Goal: Obtain resource: Download file/media

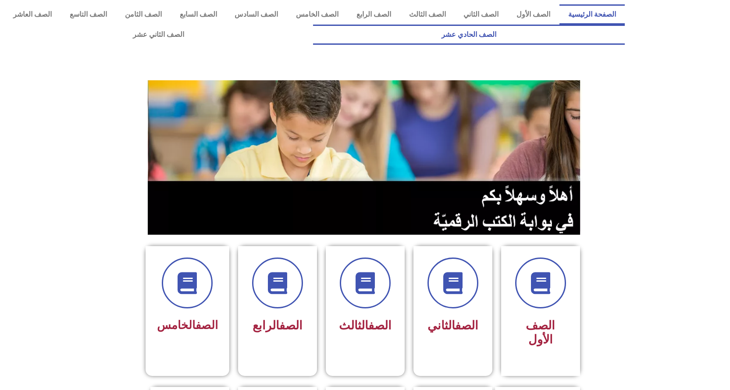
click at [313, 25] on link "الصف الحادي عشر" at bounding box center [469, 35] width 312 height 20
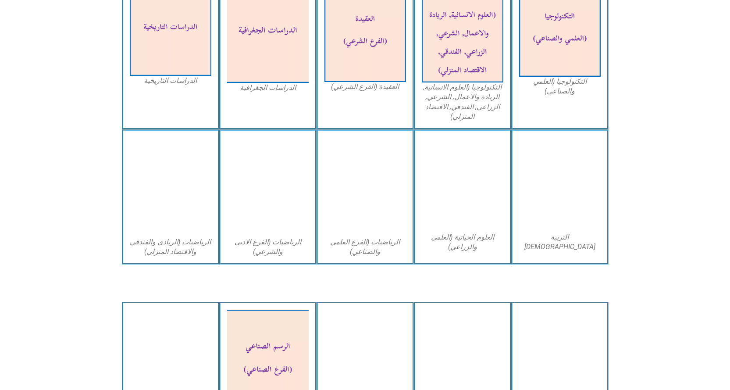
scroll to position [439, 0]
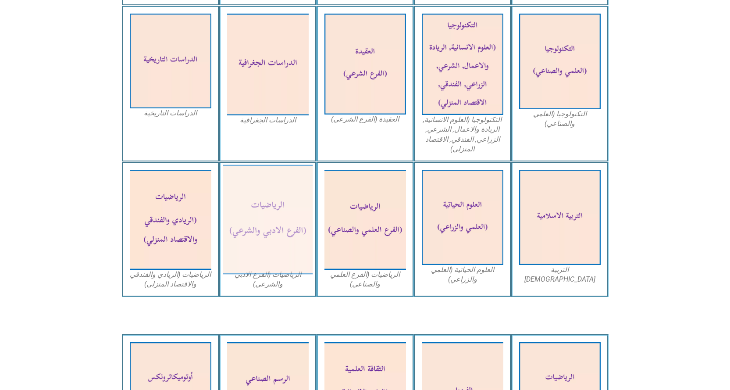
click at [275, 205] on img at bounding box center [268, 220] width 90 height 110
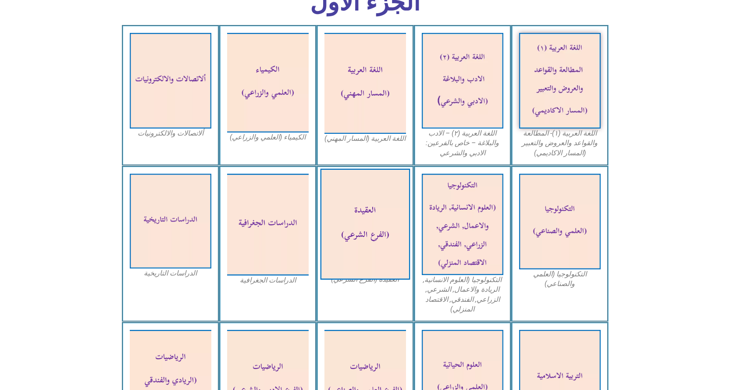
scroll to position [263, 0]
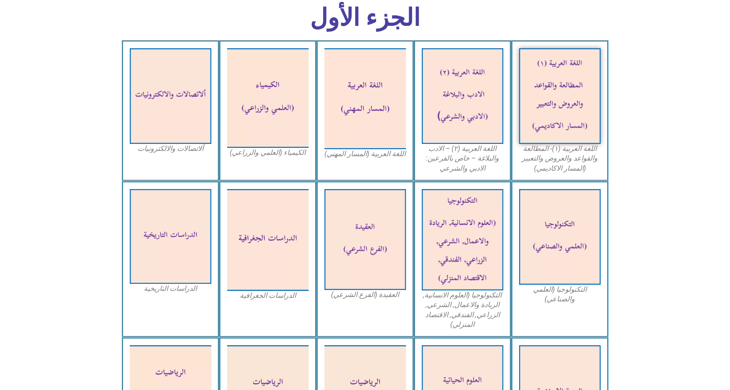
click at [96, 41] on icon at bounding box center [365, 76] width 731 height 72
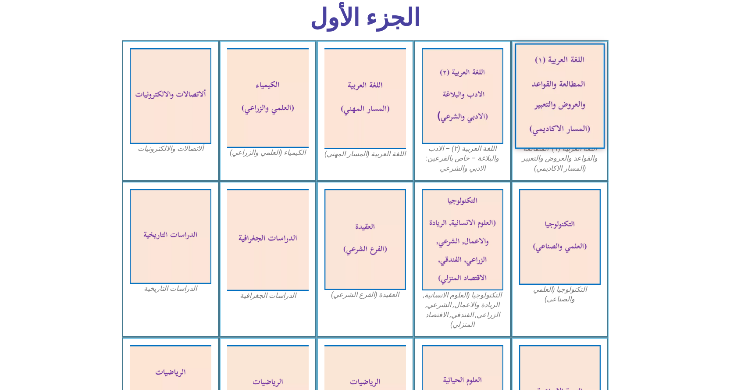
click at [554, 82] on img at bounding box center [560, 95] width 90 height 105
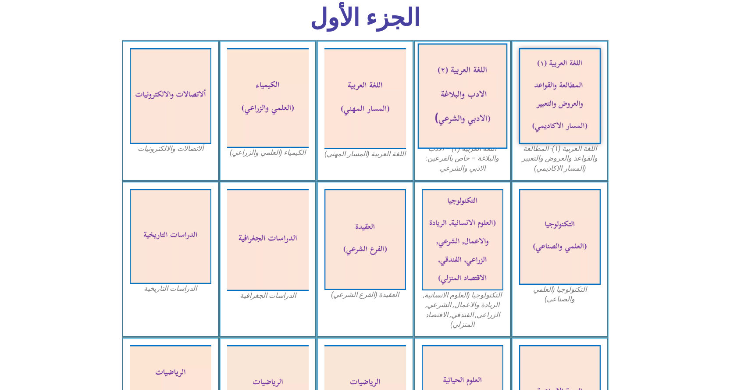
click at [471, 103] on img at bounding box center [463, 95] width 90 height 105
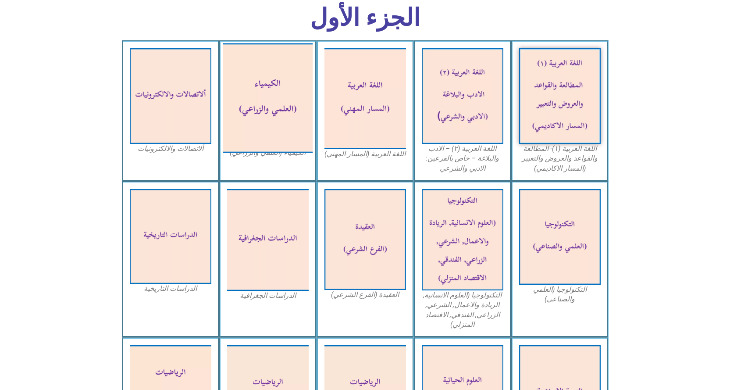
click at [280, 96] on img at bounding box center [268, 98] width 90 height 110
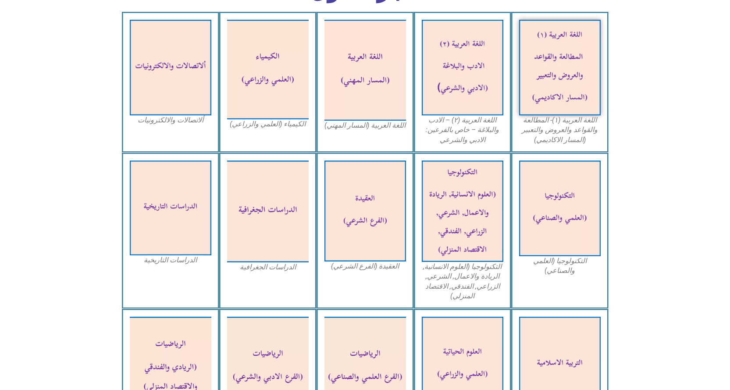
scroll to position [307, 0]
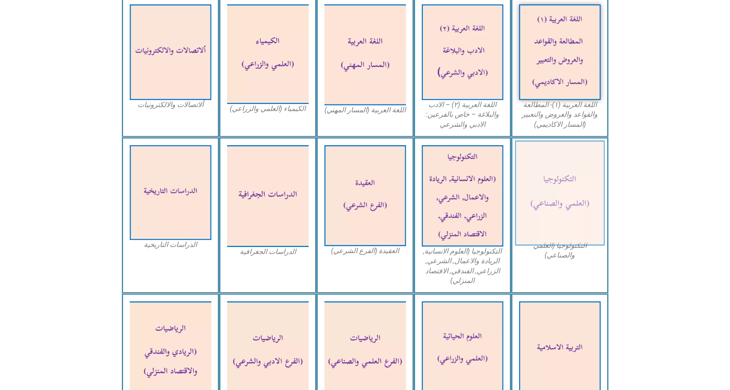
click at [543, 197] on img at bounding box center [560, 192] width 90 height 105
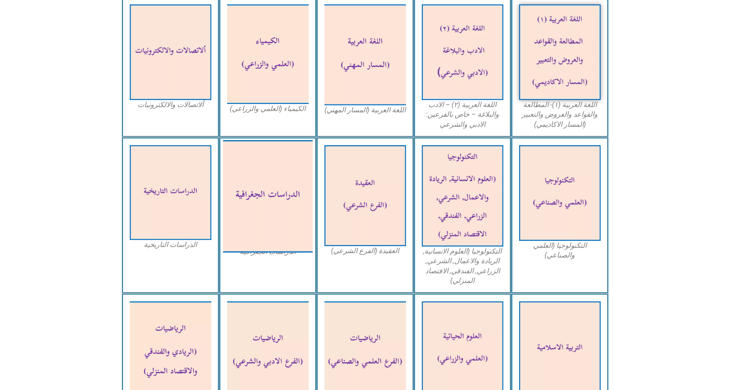
click at [282, 207] on img at bounding box center [268, 196] width 90 height 112
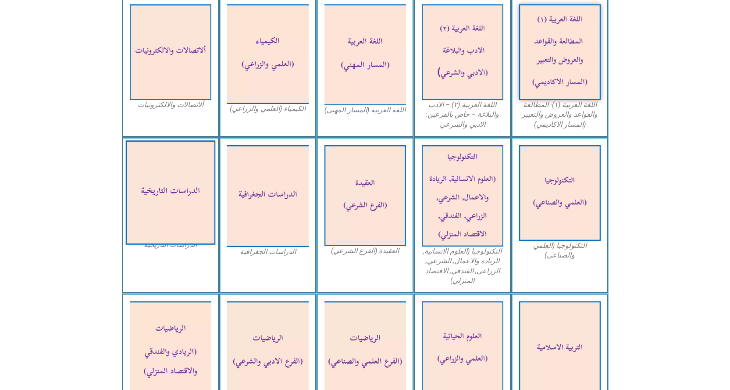
click at [169, 193] on img at bounding box center [170, 192] width 90 height 104
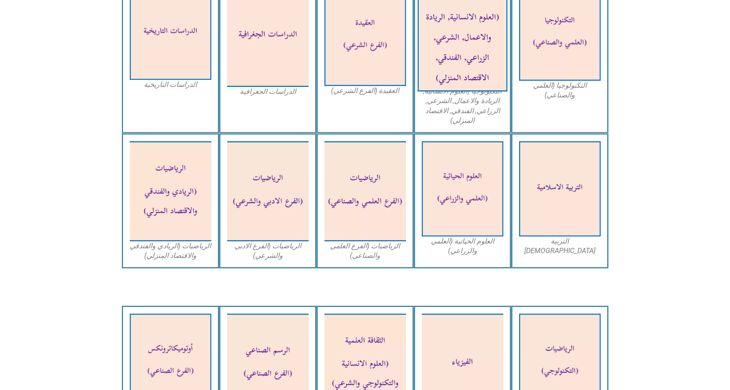
scroll to position [482, 0]
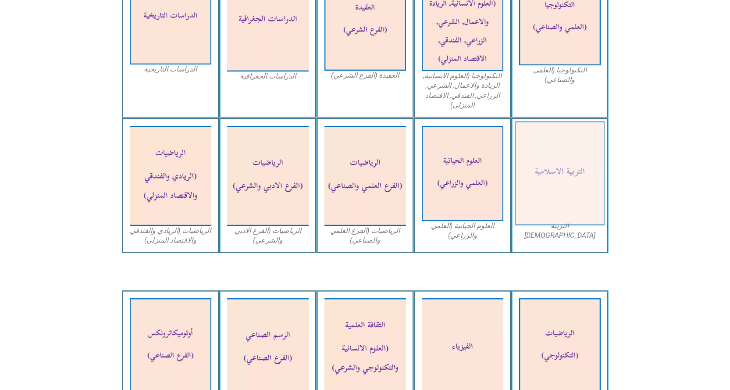
click at [565, 175] on img at bounding box center [560, 173] width 90 height 104
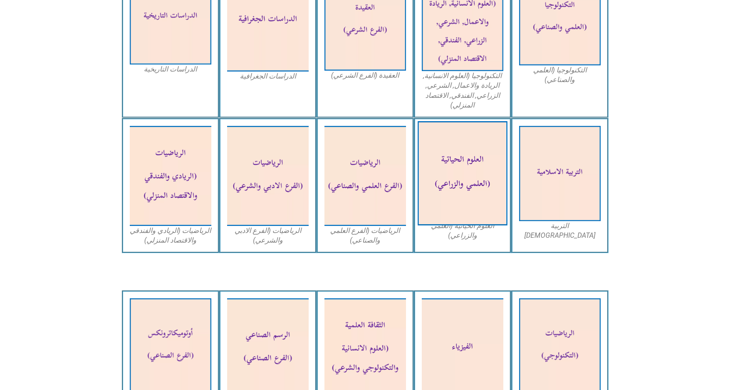
click at [464, 175] on img at bounding box center [463, 173] width 90 height 104
click at [464, 199] on img at bounding box center [463, 173] width 90 height 104
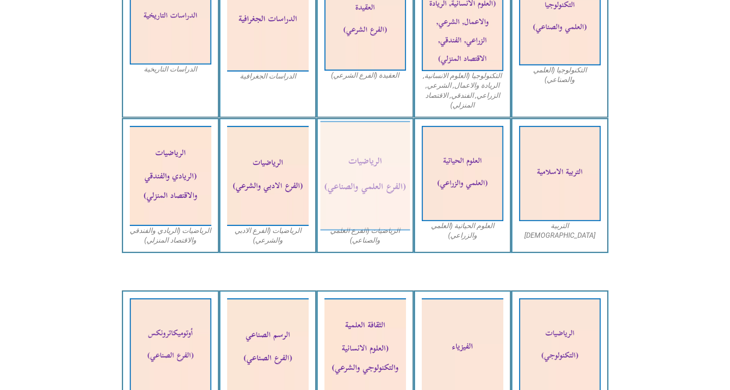
click at [369, 187] on img at bounding box center [365, 176] width 90 height 110
click at [383, 164] on img at bounding box center [365, 176] width 90 height 110
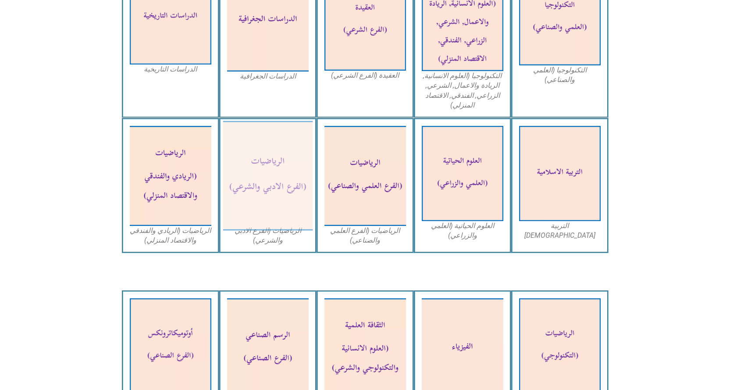
click at [271, 184] on img at bounding box center [268, 176] width 90 height 110
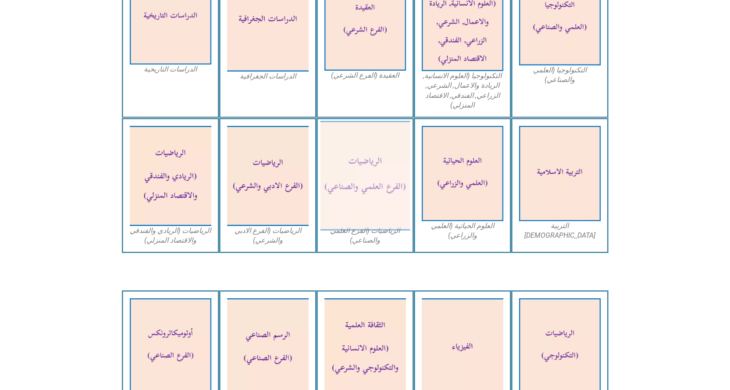
click at [369, 191] on img at bounding box center [365, 176] width 90 height 110
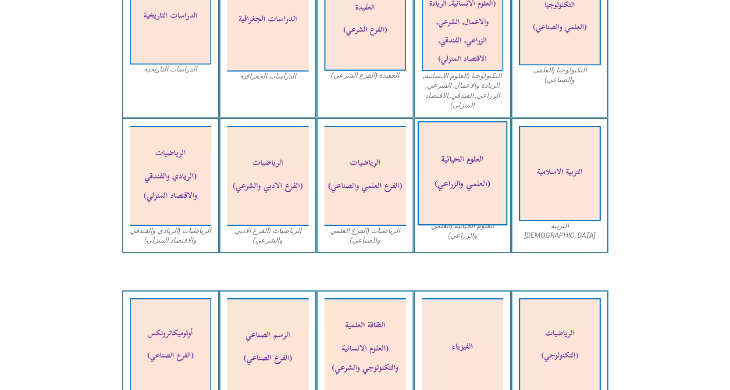
click at [471, 178] on img at bounding box center [463, 173] width 90 height 104
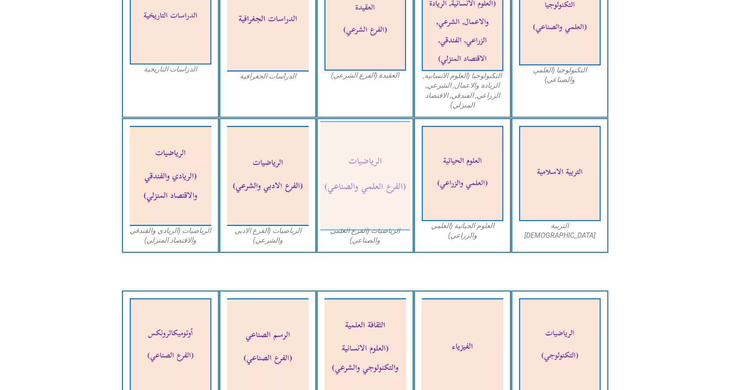
click at [385, 176] on img at bounding box center [365, 176] width 90 height 110
click at [365, 170] on img at bounding box center [365, 176] width 90 height 110
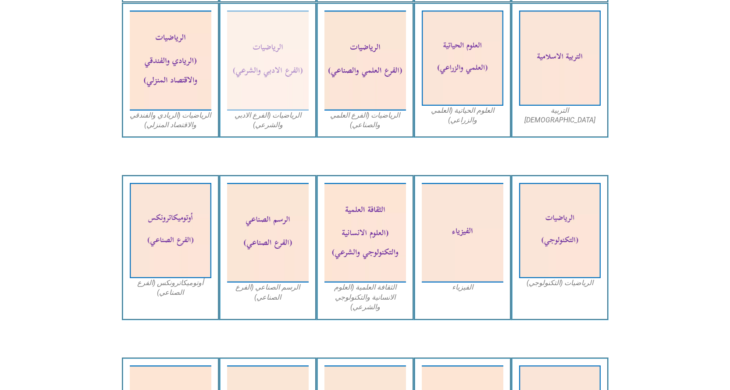
scroll to position [658, 0]
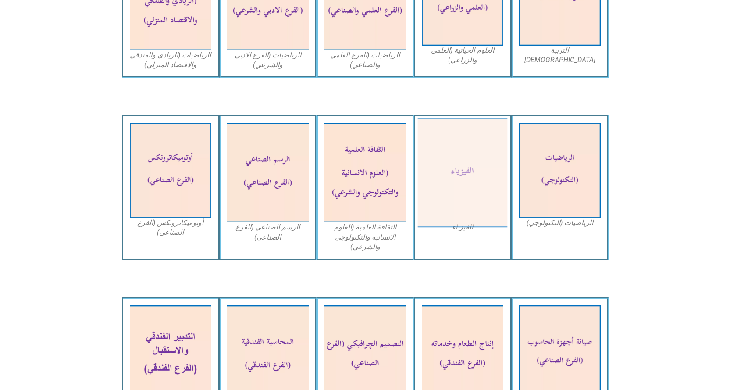
click at [470, 180] on img at bounding box center [463, 173] width 90 height 110
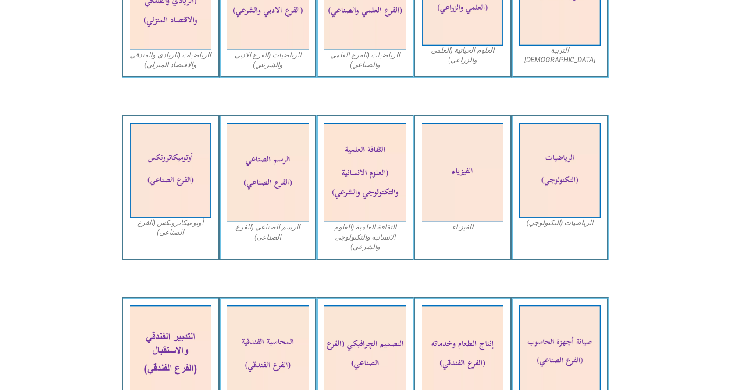
click at [74, 187] on icon at bounding box center [365, 150] width 731 height 73
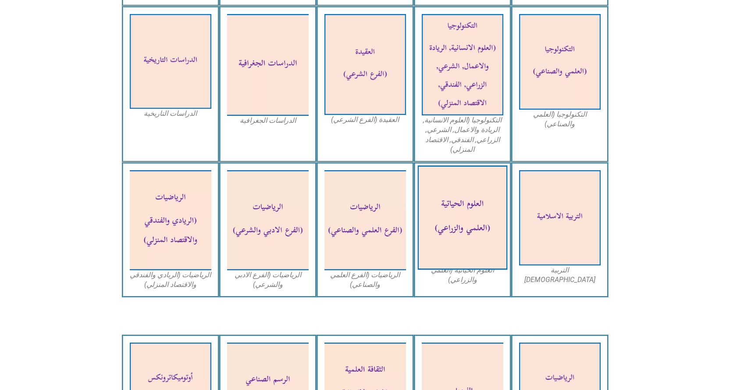
scroll to position [439, 0]
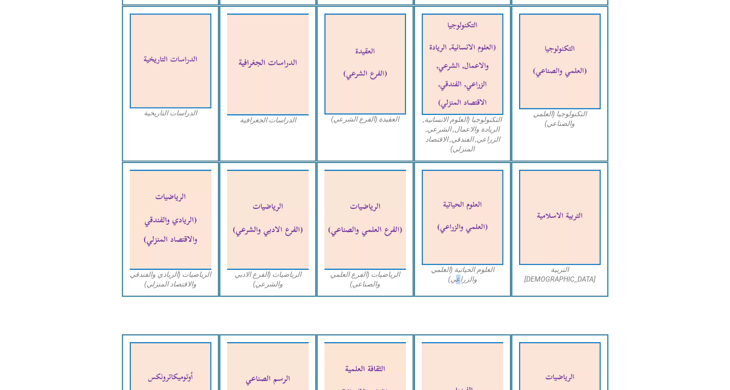
click at [461, 276] on figcaption "العلوم الحياتية (العلمي والزراعي)" at bounding box center [463, 275] width 82 height 20
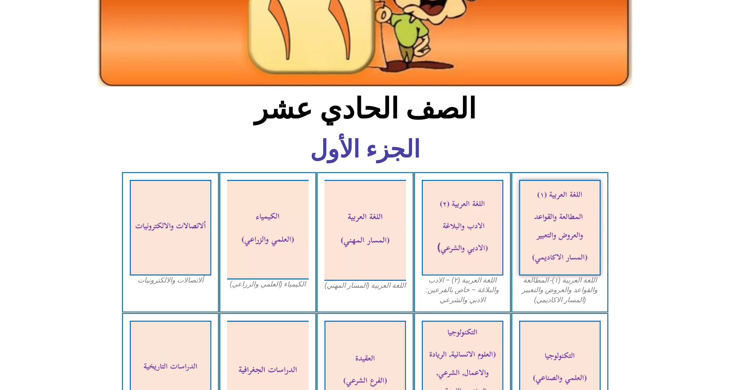
scroll to position [0, 0]
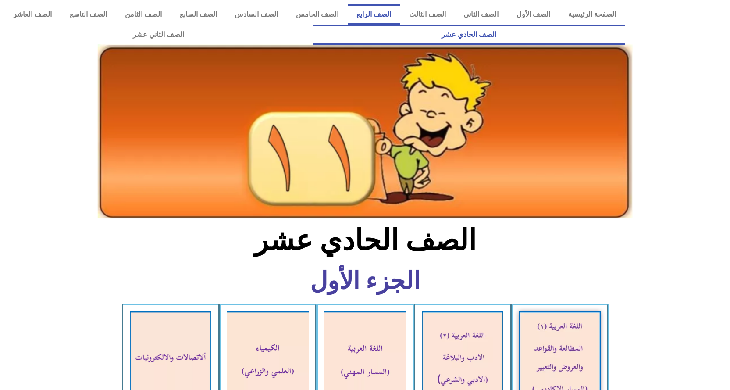
click at [400, 15] on link "الصف الرابع" at bounding box center [374, 14] width 53 height 20
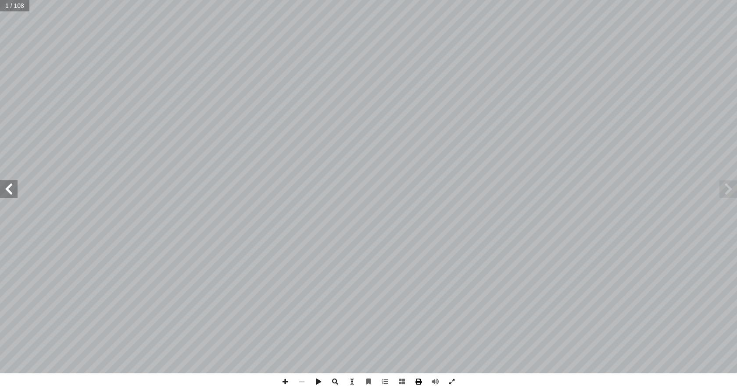
click at [419, 381] on span at bounding box center [418, 381] width 17 height 17
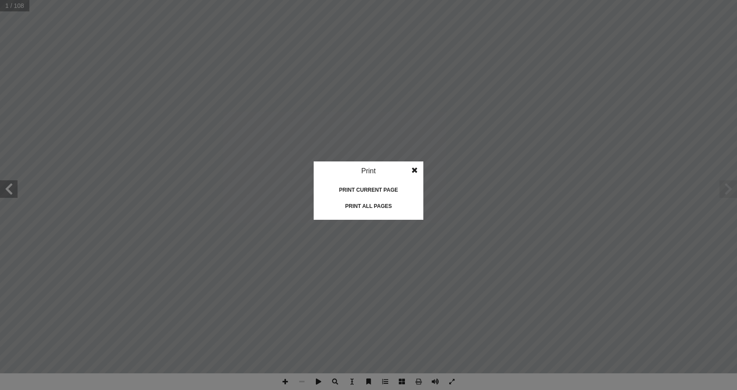
click at [364, 203] on div "Print all pages" at bounding box center [369, 206] width 88 height 14
click at [417, 168] on span at bounding box center [415, 170] width 16 height 18
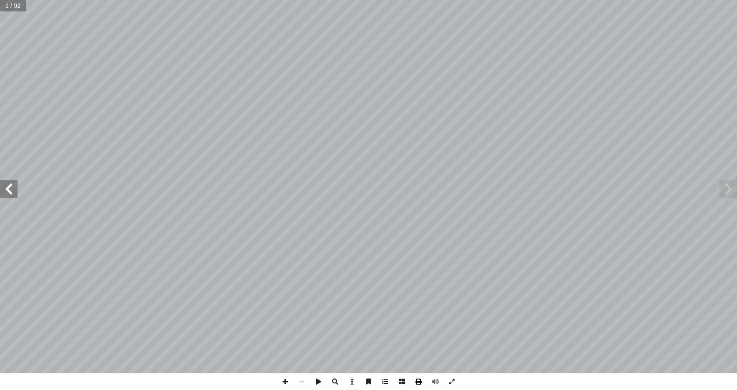
click at [417, 382] on span at bounding box center [418, 381] width 17 height 17
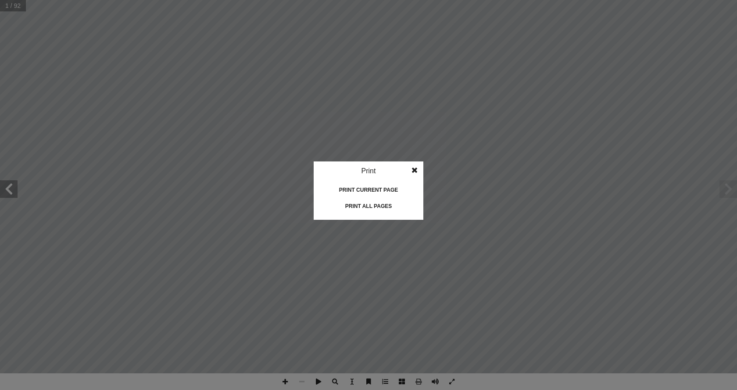
click at [387, 207] on div "Print all pages" at bounding box center [369, 206] width 88 height 14
click at [417, 167] on span at bounding box center [415, 170] width 16 height 18
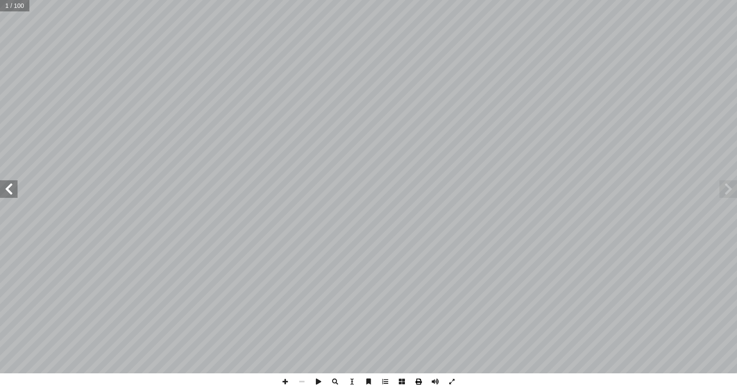
click at [420, 383] on span at bounding box center [418, 381] width 17 height 17
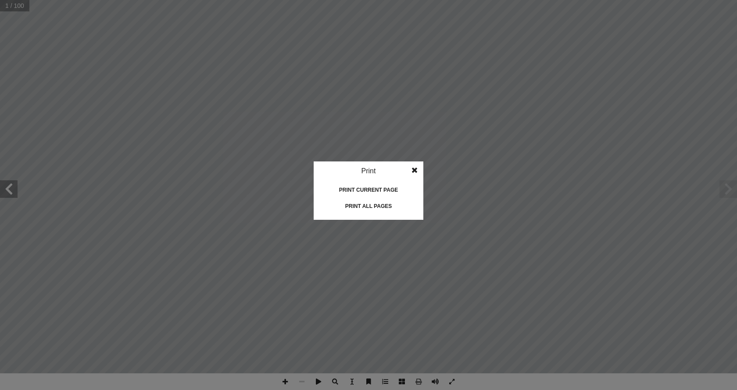
click at [374, 207] on div "Print all pages" at bounding box center [369, 206] width 88 height 14
click at [417, 168] on span at bounding box center [415, 170] width 16 height 18
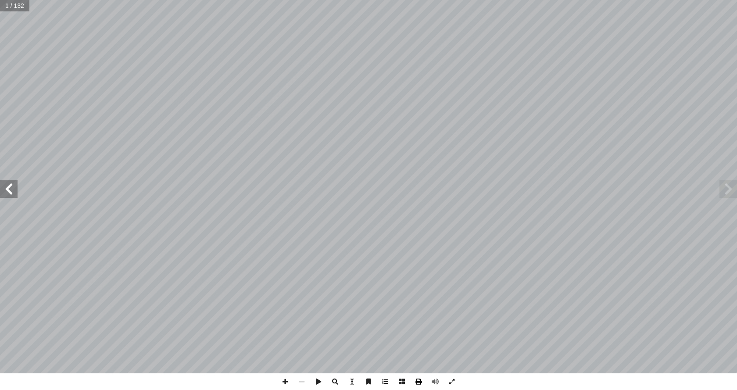
click at [421, 382] on span at bounding box center [418, 381] width 17 height 17
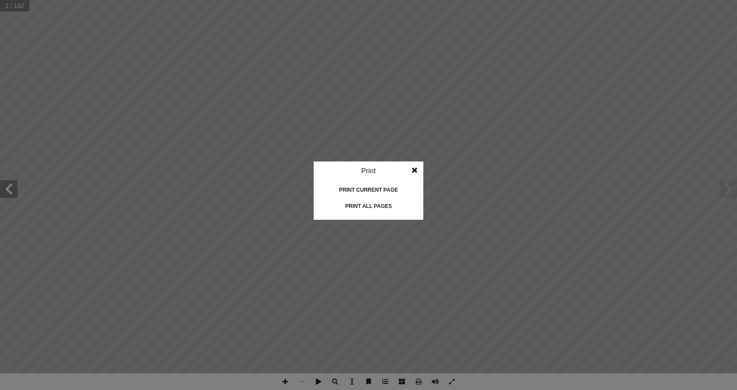
click at [382, 207] on div "Print all pages" at bounding box center [369, 206] width 88 height 14
click at [415, 170] on span at bounding box center [415, 170] width 16 height 18
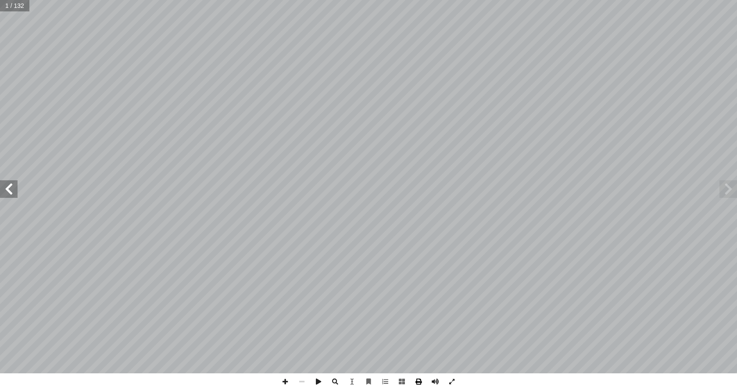
click at [420, 382] on span at bounding box center [418, 381] width 17 height 17
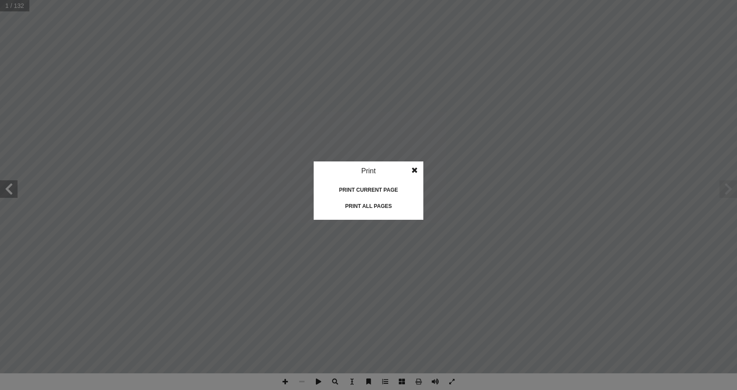
click at [384, 208] on div "Print all pages" at bounding box center [369, 206] width 88 height 14
click at [416, 170] on span at bounding box center [415, 170] width 16 height 18
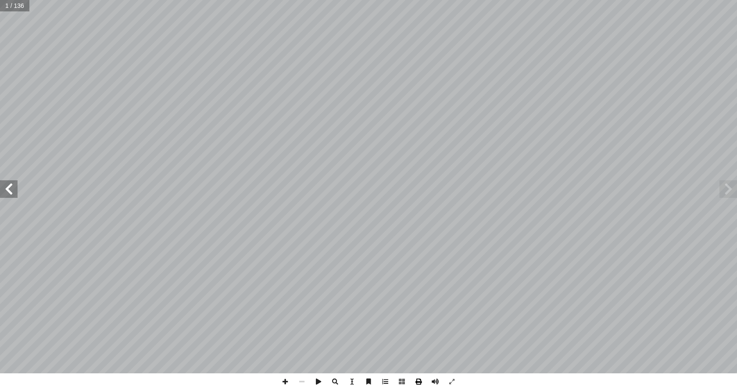
click at [415, 382] on span at bounding box center [418, 381] width 17 height 17
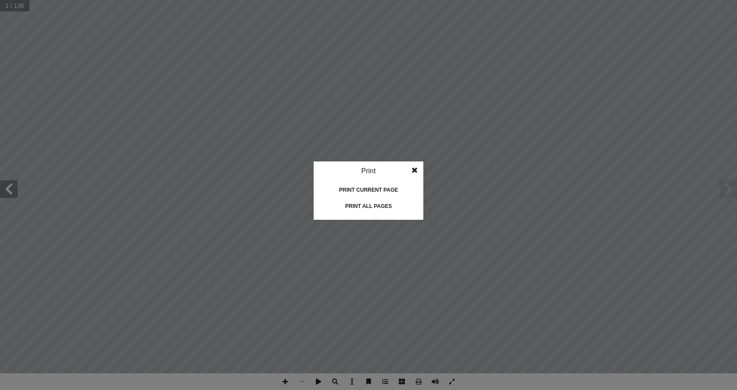
click at [387, 208] on div "Print all pages" at bounding box center [369, 206] width 88 height 14
click at [410, 168] on span at bounding box center [415, 170] width 16 height 18
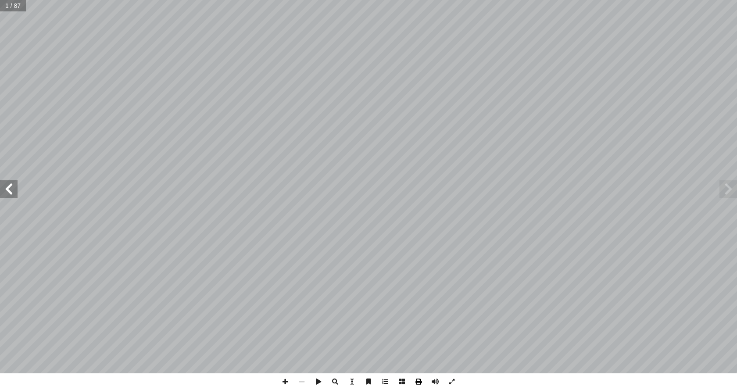
click at [419, 382] on span at bounding box center [418, 381] width 17 height 17
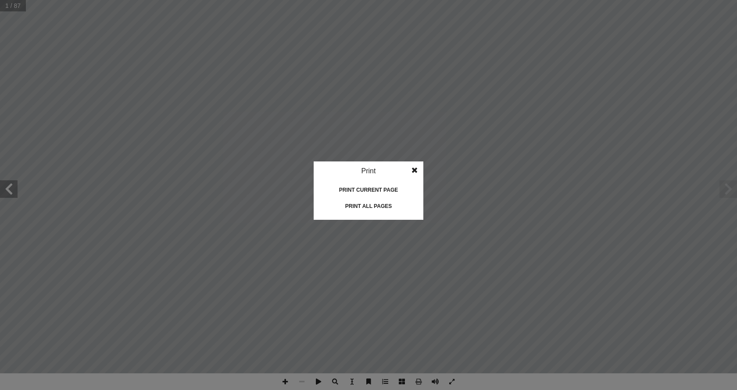
click at [381, 206] on div "Print all pages" at bounding box center [369, 206] width 88 height 14
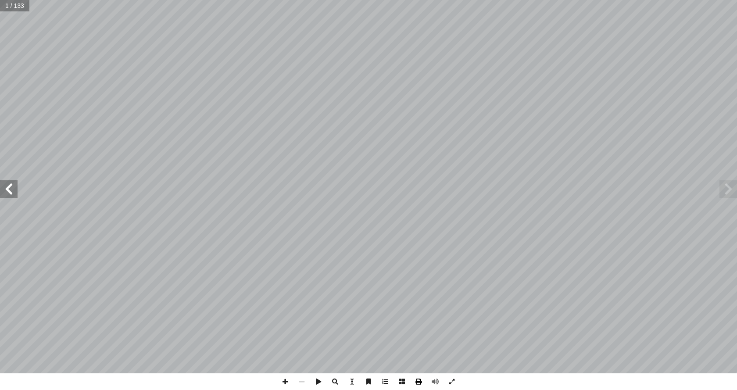
click at [418, 382] on span at bounding box center [418, 381] width 17 height 17
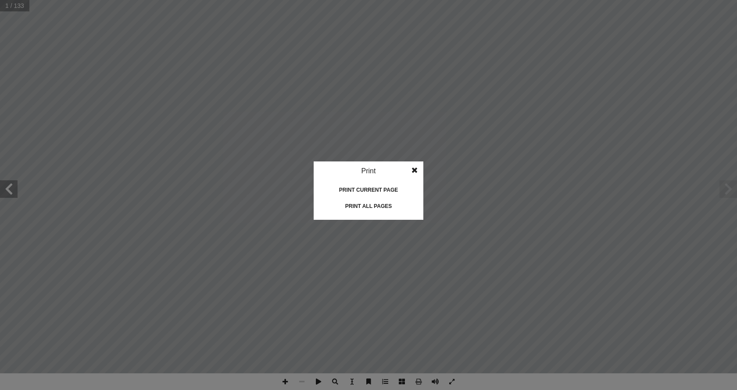
click at [382, 205] on div "Print all pages" at bounding box center [369, 206] width 88 height 14
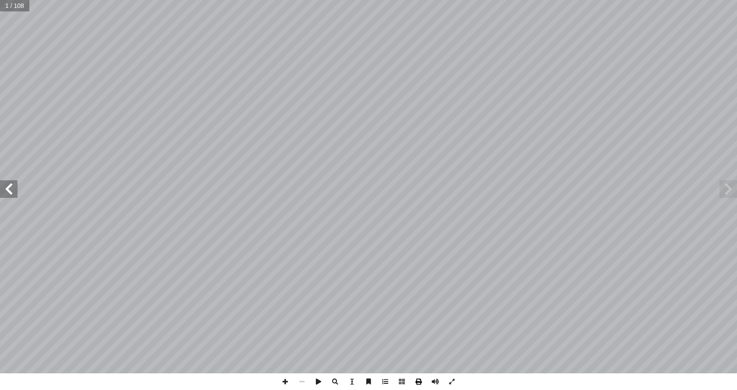
click at [420, 383] on span at bounding box center [418, 381] width 17 height 17
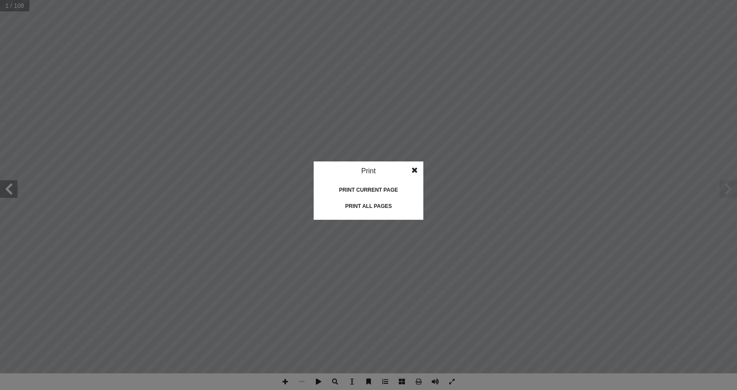
click at [385, 207] on div "Print all pages" at bounding box center [369, 206] width 88 height 14
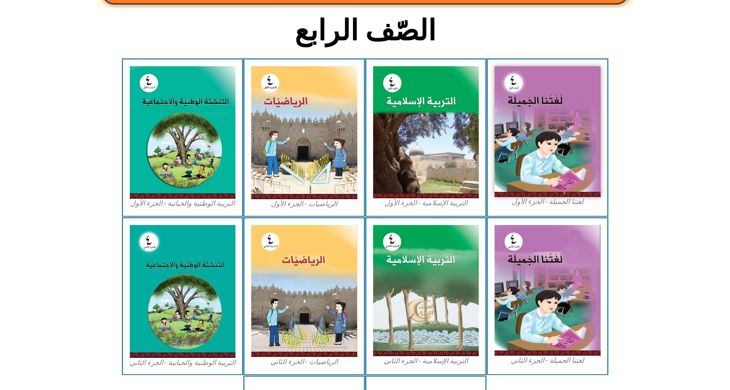
scroll to position [219, 0]
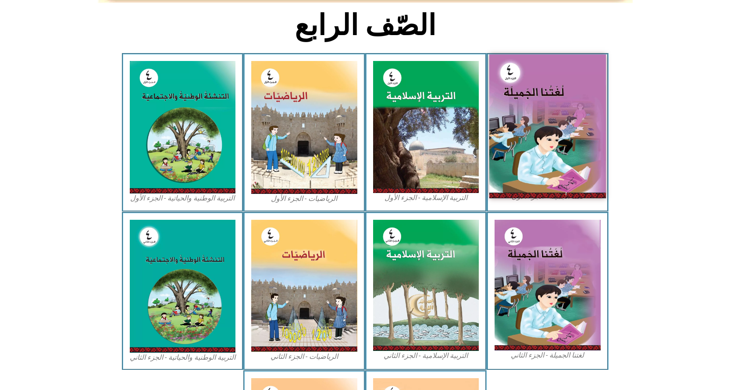
click at [549, 138] on img at bounding box center [547, 125] width 117 height 143
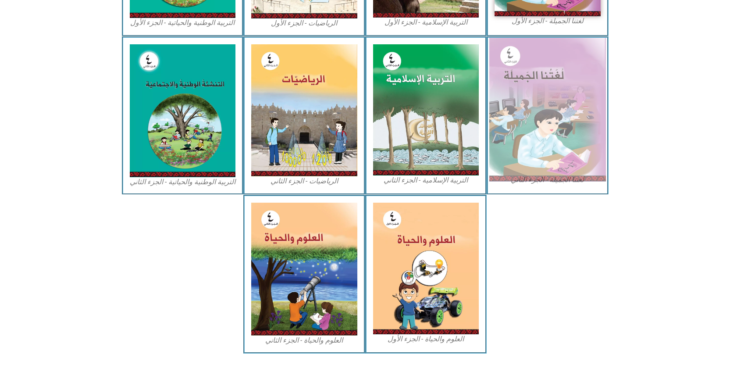
scroll to position [396, 0]
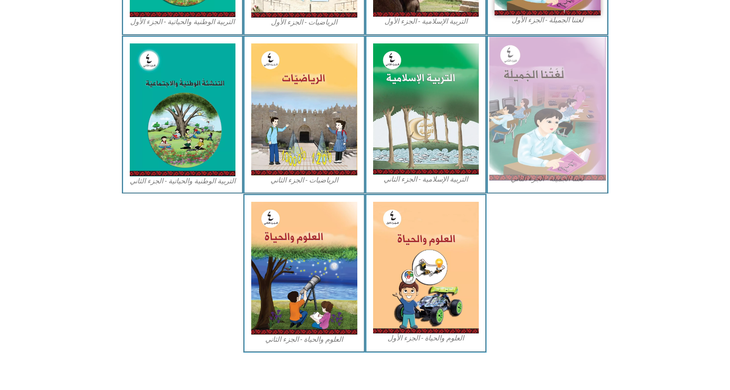
click at [533, 130] on img at bounding box center [547, 109] width 117 height 144
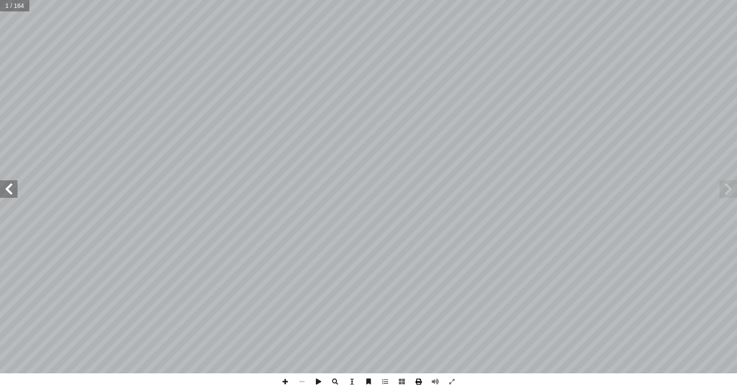
click at [420, 382] on span at bounding box center [418, 381] width 17 height 17
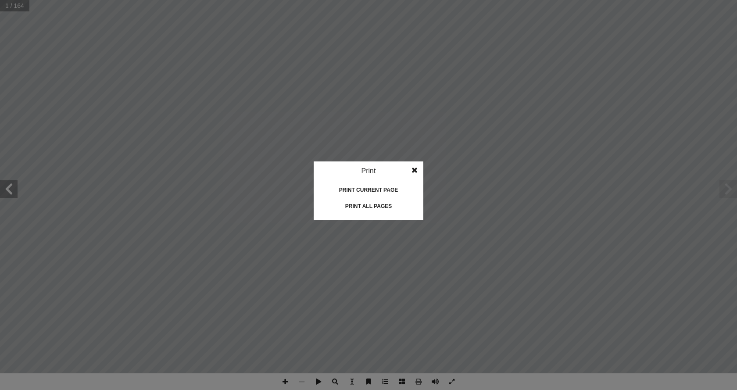
click at [381, 206] on div "Print all pages" at bounding box center [369, 206] width 88 height 14
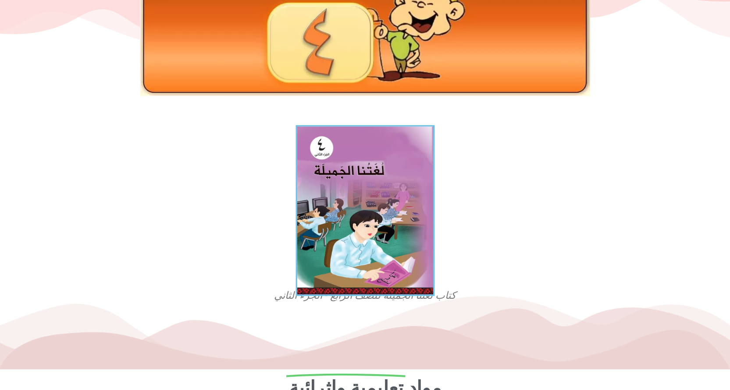
scroll to position [126, 0]
click at [373, 215] on img at bounding box center [365, 210] width 139 height 171
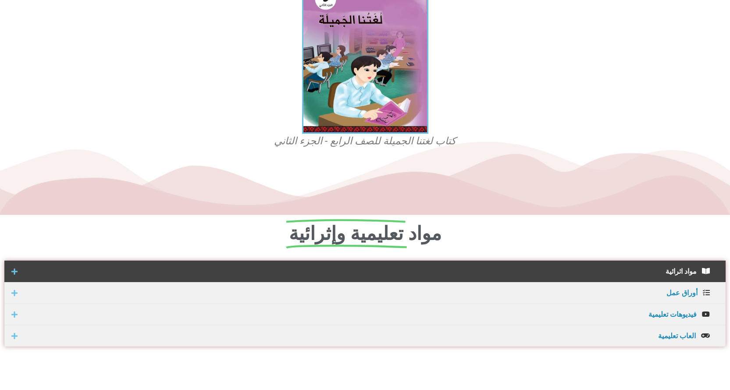
scroll to position [258, 0]
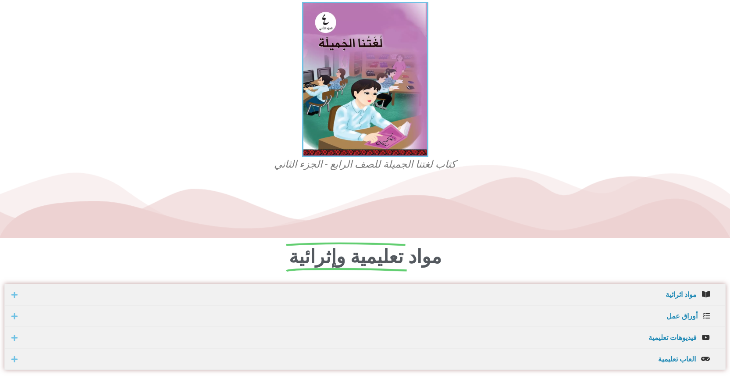
click at [369, 164] on figcaption "كتاب لغتنا الجميلة للصف الرابع - الجزء الثاني" at bounding box center [365, 164] width 211 height 14
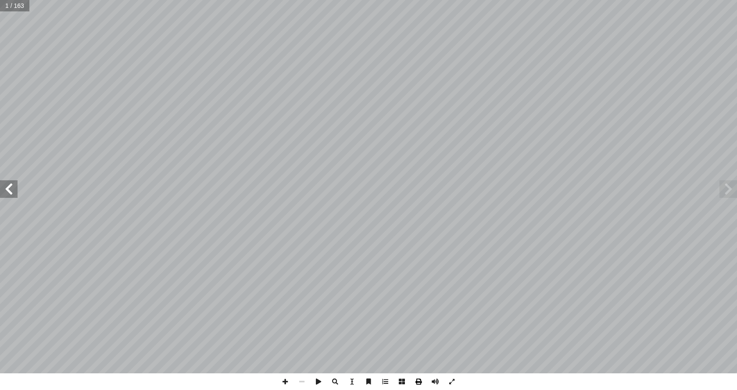
click at [417, 382] on span at bounding box center [418, 381] width 17 height 17
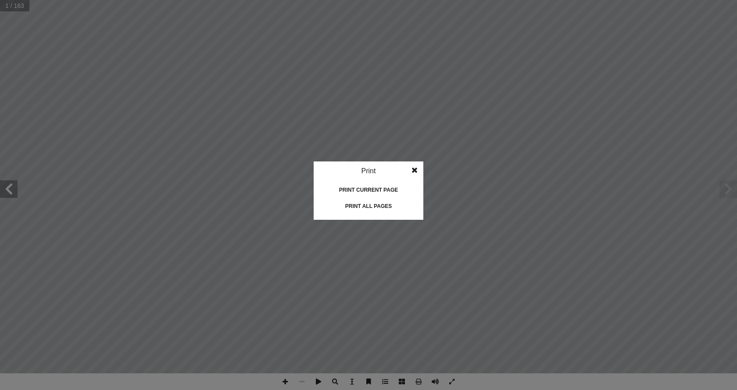
click at [383, 206] on div "Print all pages" at bounding box center [369, 206] width 88 height 14
